Goal: Information Seeking & Learning: Learn about a topic

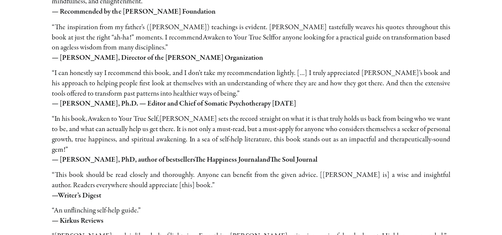
scroll to position [1293, 0]
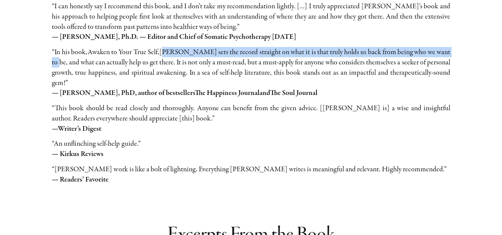
drag, startPoint x: 164, startPoint y: 33, endPoint x: 453, endPoint y: 33, distance: 288.8
click at [453, 33] on div "Editorial Reviews “If you’re inter­est­ed in learn­ing more about how myths liv…" at bounding box center [251, 34] width 414 height 302
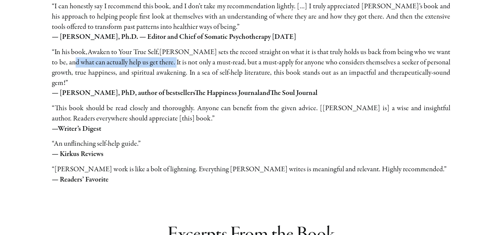
drag, startPoint x: 64, startPoint y: 43, endPoint x: 170, endPoint y: 39, distance: 105.8
click at [170, 47] on p "“In his book, Awaken to Your True Self, [PERSON_NAME] sets the record straight …" at bounding box center [251, 72] width 398 height 51
drag, startPoint x: 170, startPoint y: 39, endPoint x: 172, endPoint y: 60, distance: 20.7
click at [172, 60] on p "“In his book, Awaken to Your True Self, [PERSON_NAME] sets the record straight …" at bounding box center [251, 72] width 398 height 51
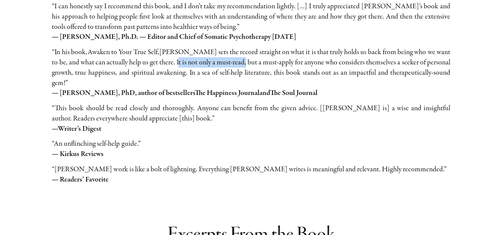
drag, startPoint x: 172, startPoint y: 39, endPoint x: 240, endPoint y: 39, distance: 68.6
click at [240, 47] on p "“In his book, Awaken to Your True Self, [PERSON_NAME] sets the record straight …" at bounding box center [251, 72] width 398 height 51
drag, startPoint x: 240, startPoint y: 39, endPoint x: 244, endPoint y: 53, distance: 14.1
click at [244, 53] on p "“In his book, Awaken to Your True Self, [PERSON_NAME] sets the record straight …" at bounding box center [251, 72] width 398 height 51
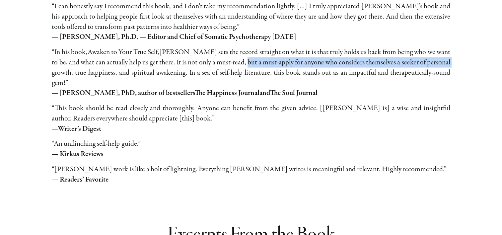
drag, startPoint x: 243, startPoint y: 42, endPoint x: 455, endPoint y: 43, distance: 212.2
click at [455, 43] on div "Editorial Reviews “If you’re inter­est­ed in learn­ing more about how myths liv…" at bounding box center [251, 34] width 414 height 302
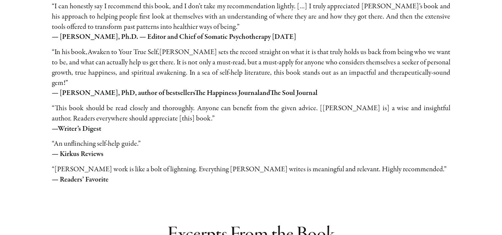
click at [52, 81] on div "“If you’re inter­est­ed in learn­ing more about how myths live with­in the body…" at bounding box center [251, 47] width 398 height 275
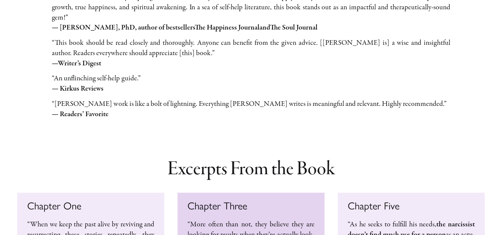
scroll to position [1326, 0]
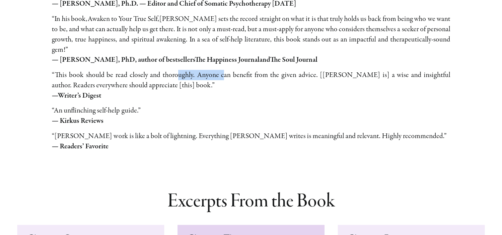
drag, startPoint x: 220, startPoint y: 57, endPoint x: 169, endPoint y: 49, distance: 51.5
click at [169, 49] on div "“If you’re inter­est­ed in learn­ing more about how myths live with­in the body…" at bounding box center [251, 14] width 398 height 275
click at [101, 70] on p "“This book should be read close­ly and thor­ough­ly. Anyone can ben­e­fit from …" at bounding box center [251, 85] width 398 height 31
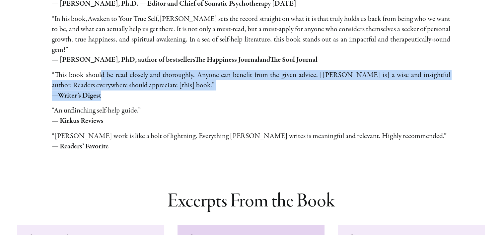
drag, startPoint x: 100, startPoint y: 56, endPoint x: 146, endPoint y: 71, distance: 48.4
click at [146, 71] on p "“This book should be read close­ly and thor­ough­ly. Anyone can ben­e­fit from …" at bounding box center [251, 85] width 398 height 31
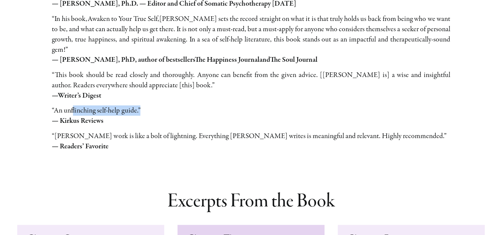
drag, startPoint x: 146, startPoint y: 71, endPoint x: 67, endPoint y: 82, distance: 79.7
click at [67, 82] on div "“If you’re inter­est­ed in learn­ing more about how myths live with­in the body…" at bounding box center [251, 14] width 398 height 275
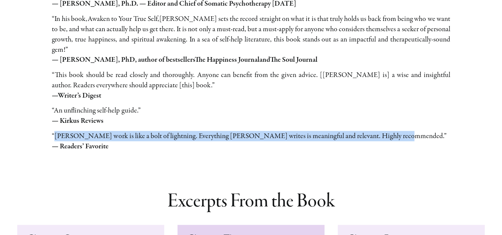
drag, startPoint x: 67, startPoint y: 82, endPoint x: 385, endPoint y: 110, distance: 319.3
click at [385, 110] on div "“If you’re inter­est­ed in learn­ing more about how myths live with­in the body…" at bounding box center [251, 14] width 398 height 275
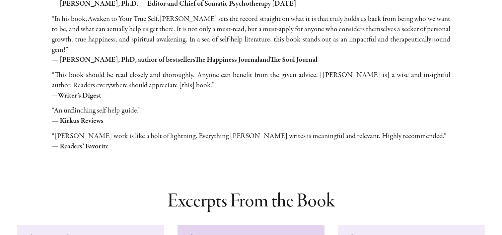
drag, startPoint x: 385, startPoint y: 110, endPoint x: 315, endPoint y: 90, distance: 72.8
click at [315, 105] on p "“An unflinch­ing self-help guide.” — Kirkus Reviews" at bounding box center [251, 115] width 398 height 21
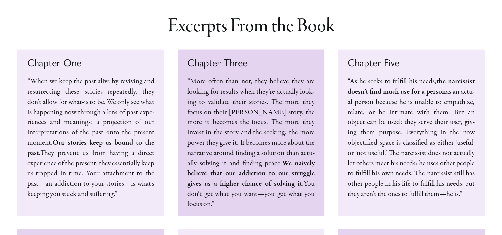
scroll to position [1492, 0]
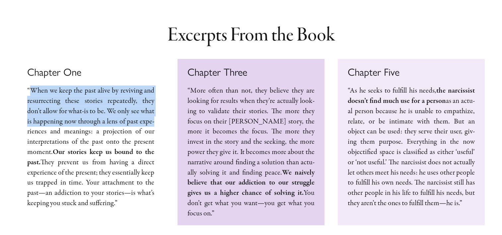
drag, startPoint x: 33, startPoint y: 68, endPoint x: 163, endPoint y: 98, distance: 133.6
click at [163, 98] on div "Chapter One “When we keep the past alive by reviv­ing and res­ur­rect­ing these…" at bounding box center [90, 142] width 147 height 166
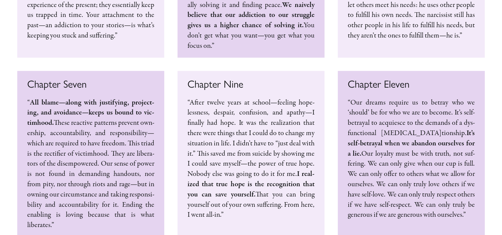
scroll to position [1691, 0]
